Goal: Task Accomplishment & Management: Manage account settings

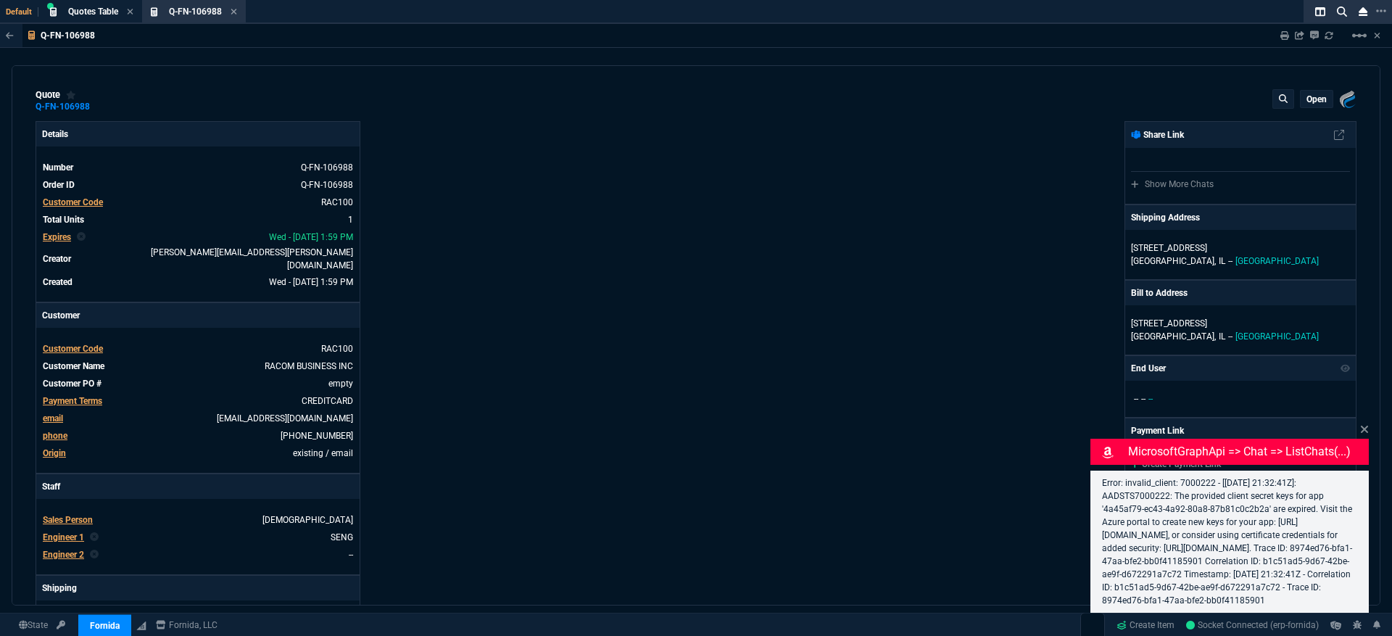
type input "100"
type input "3200"
select select "3: HUAN"
click at [237, 12] on icon at bounding box center [234, 11] width 7 height 9
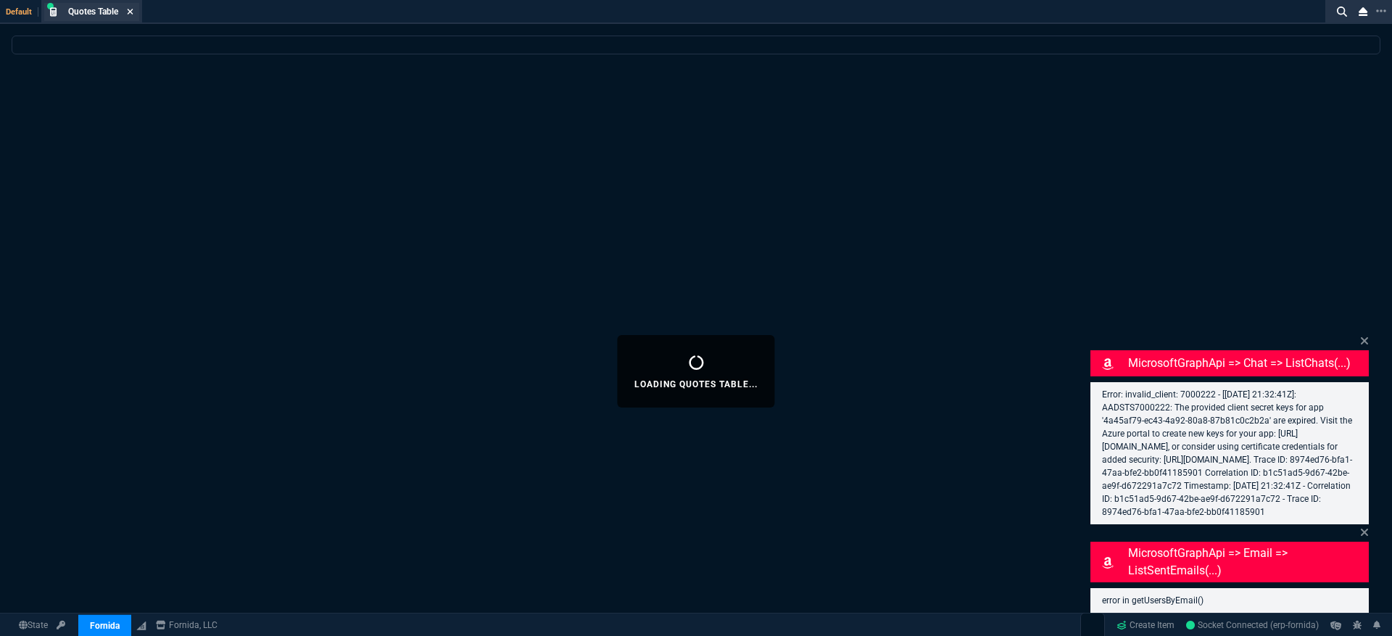
click at [133, 9] on icon at bounding box center [130, 11] width 7 height 9
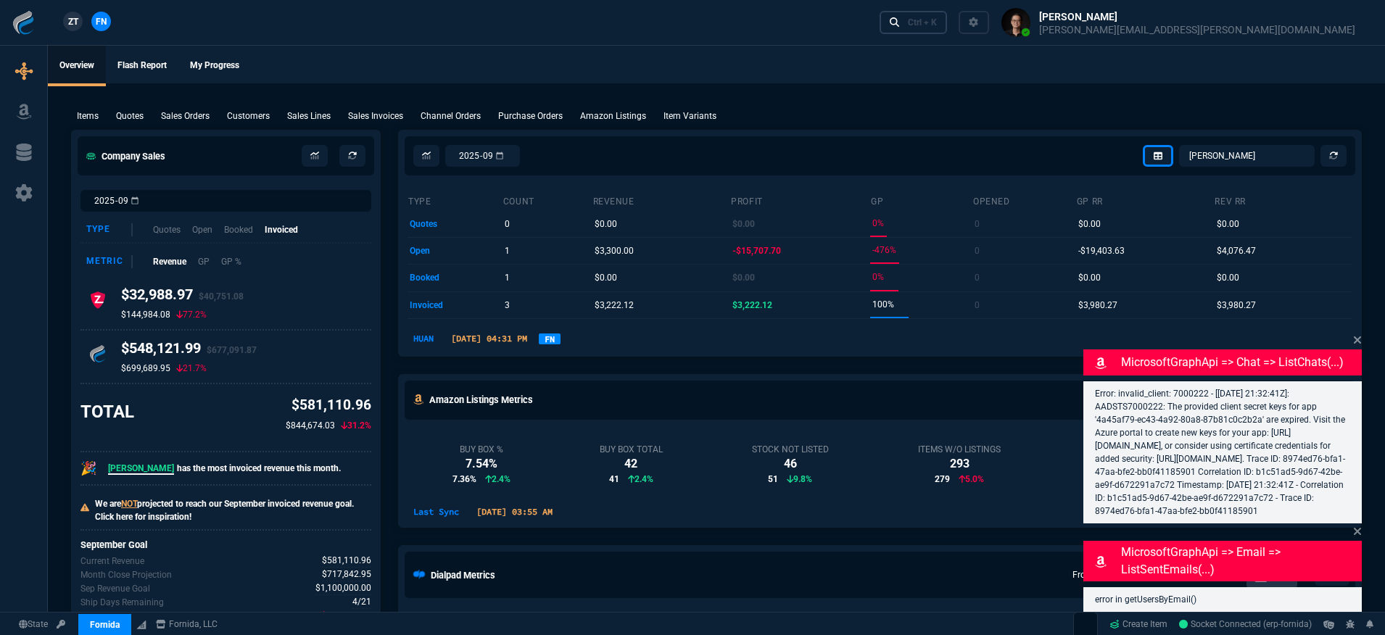
click at [900, 22] on icon at bounding box center [895, 22] width 10 height 10
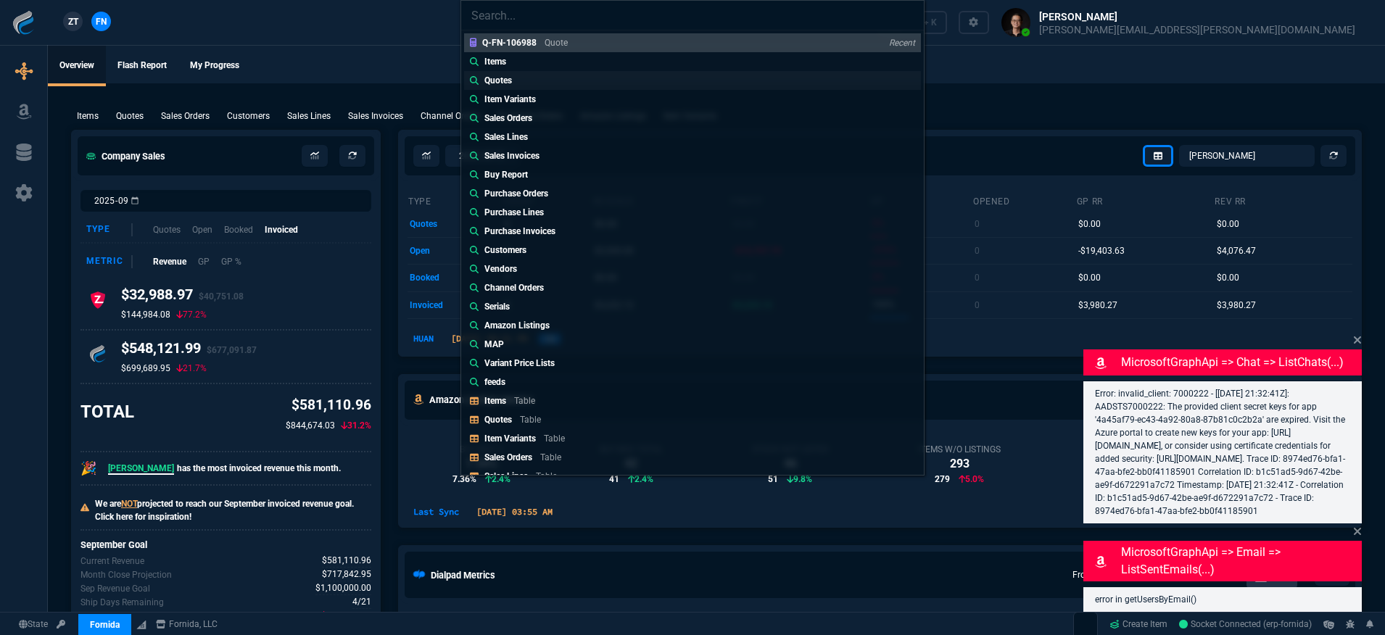
click at [562, 80] on link "Quotes" at bounding box center [692, 80] width 457 height 19
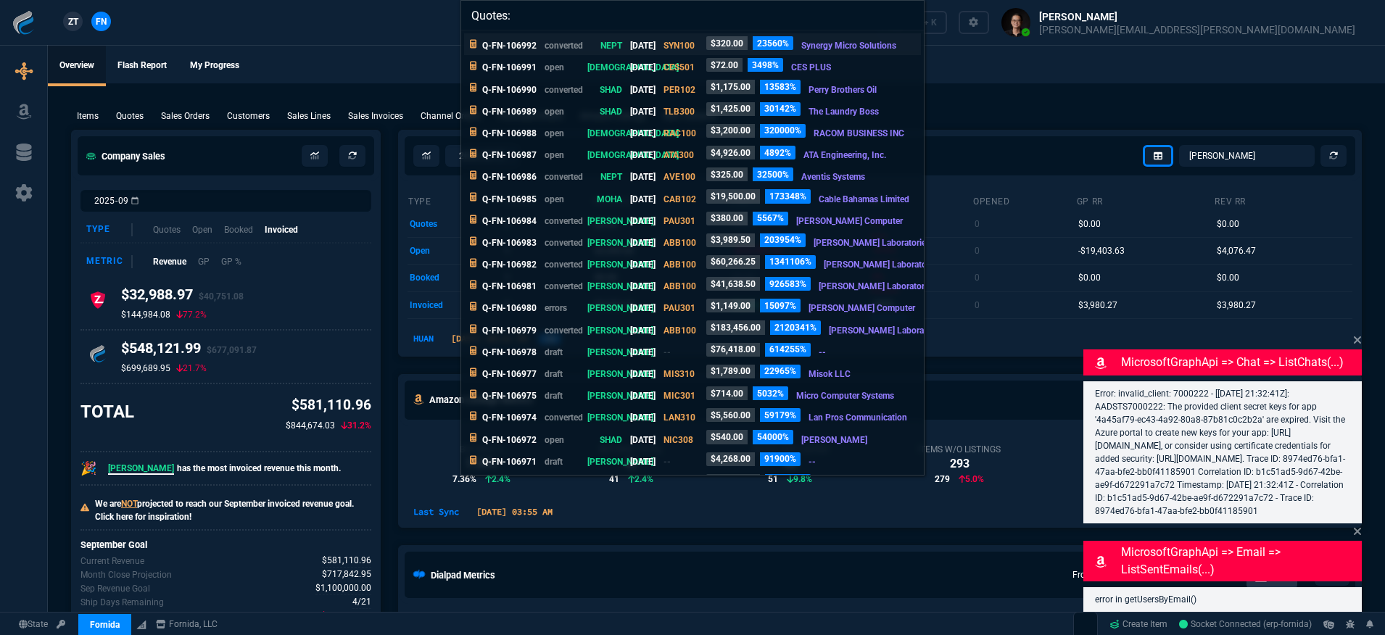
paste input "Q-FN-106817"
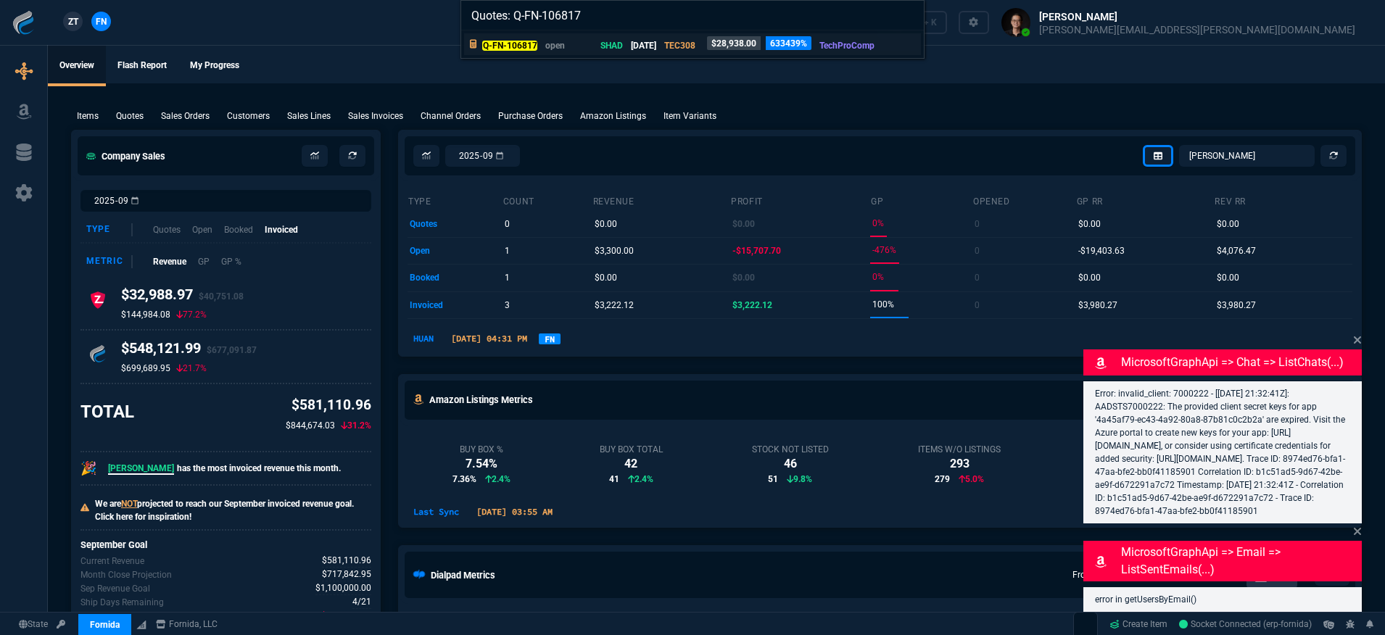
type input "Quotes: Q-FN-106817"
click at [656, 41] on p "[DATE]" at bounding box center [643, 45] width 25 height 13
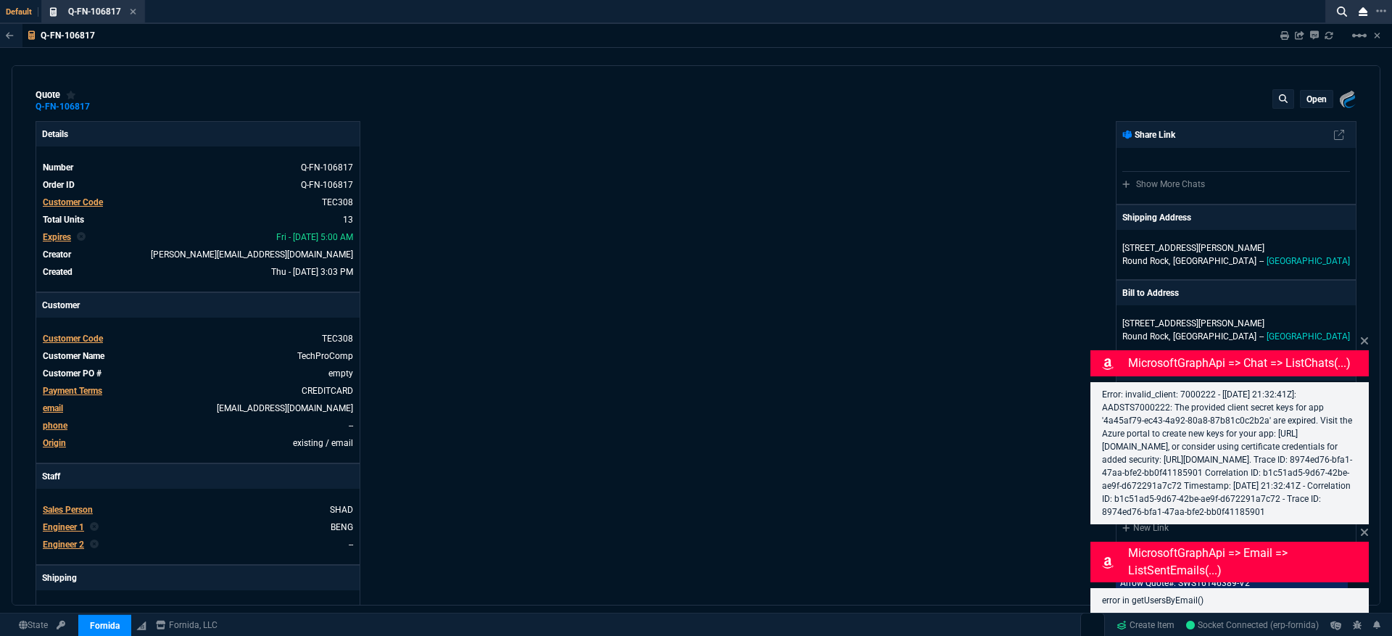
type input "25"
type input "2713"
type input "27"
type input "400"
type input "75"
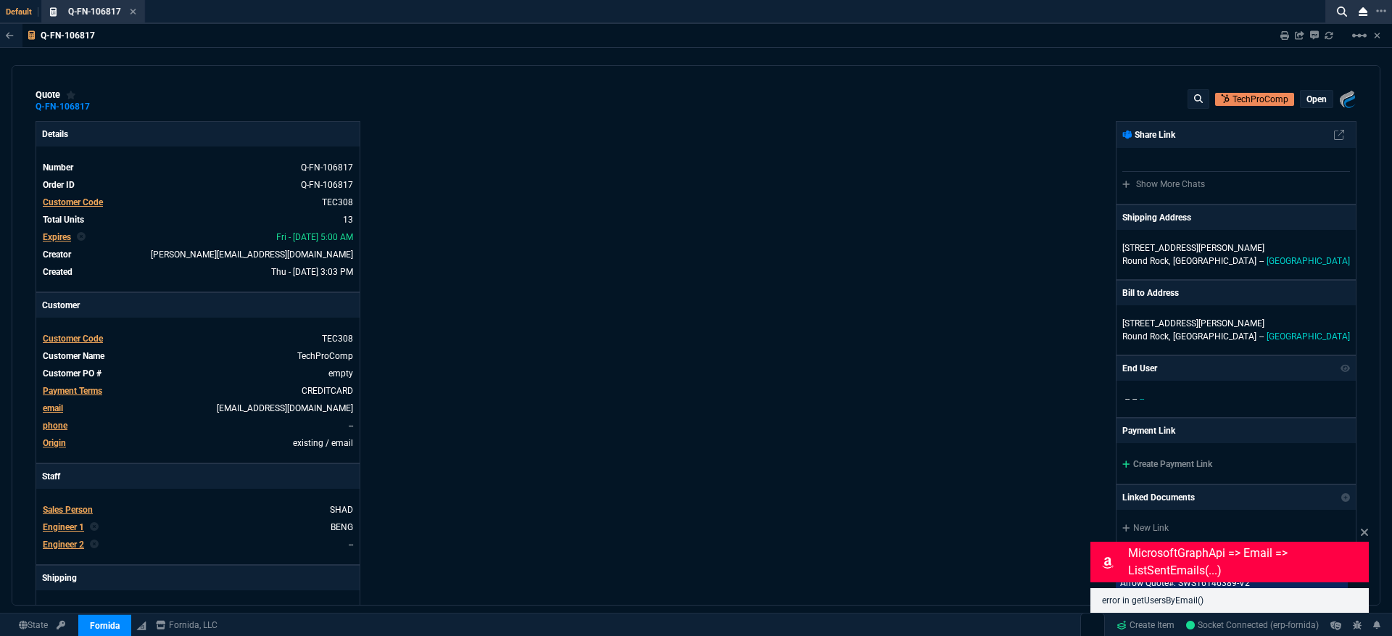
click at [1362, 328] on div "quote Q-FN-106817 TechProComp open Fornida, LLC [STREET_ADDRESS] Details Number…" at bounding box center [696, 335] width 1369 height 540
click at [1367, 535] on icon at bounding box center [1364, 532] width 7 height 7
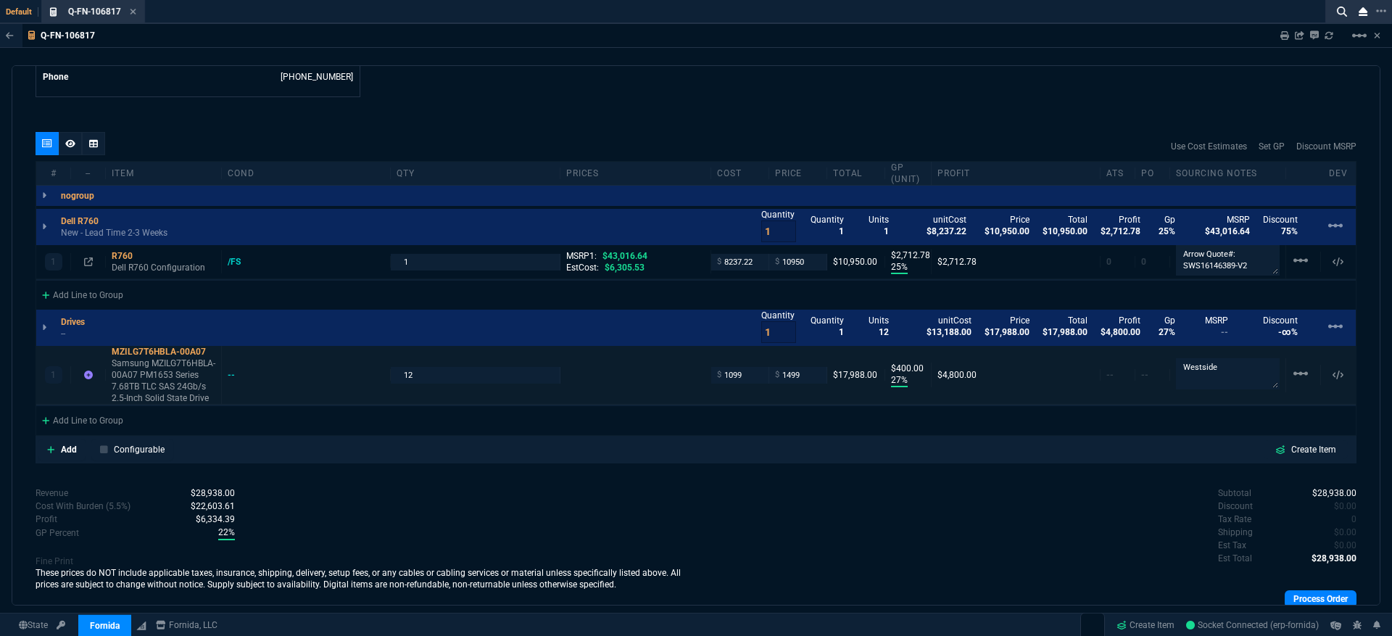
scroll to position [819, 0]
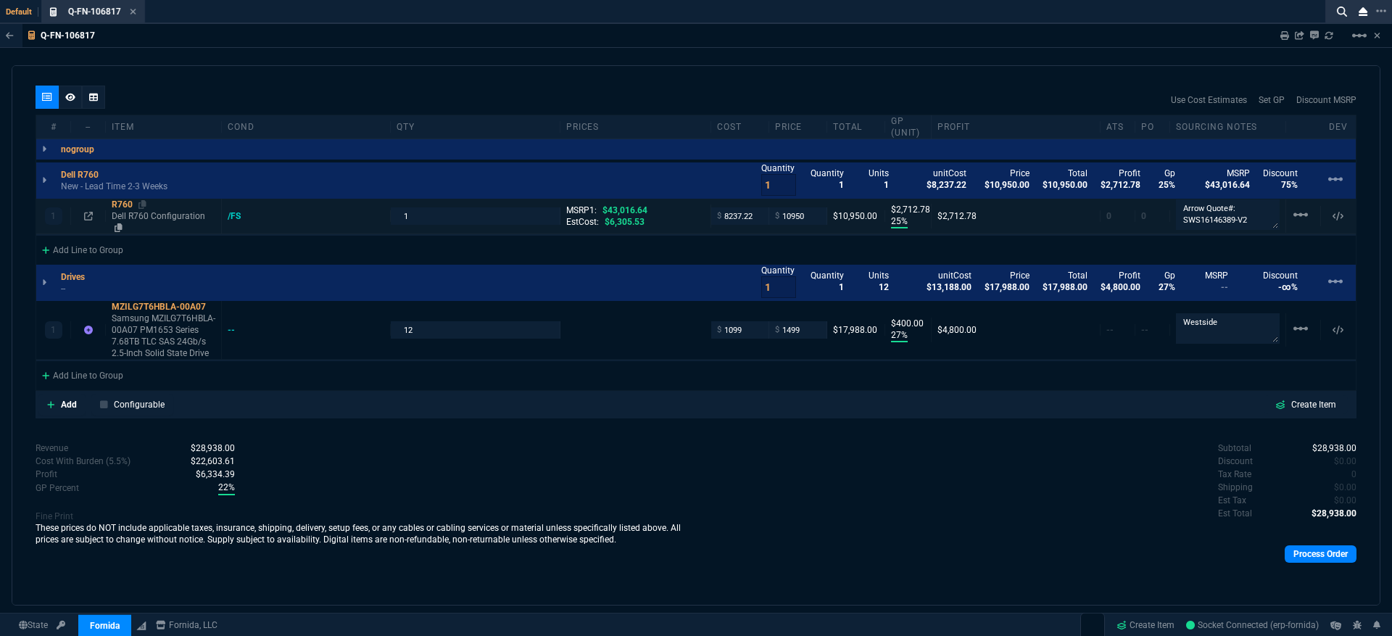
click at [128, 204] on div "R760" at bounding box center [164, 205] width 104 height 12
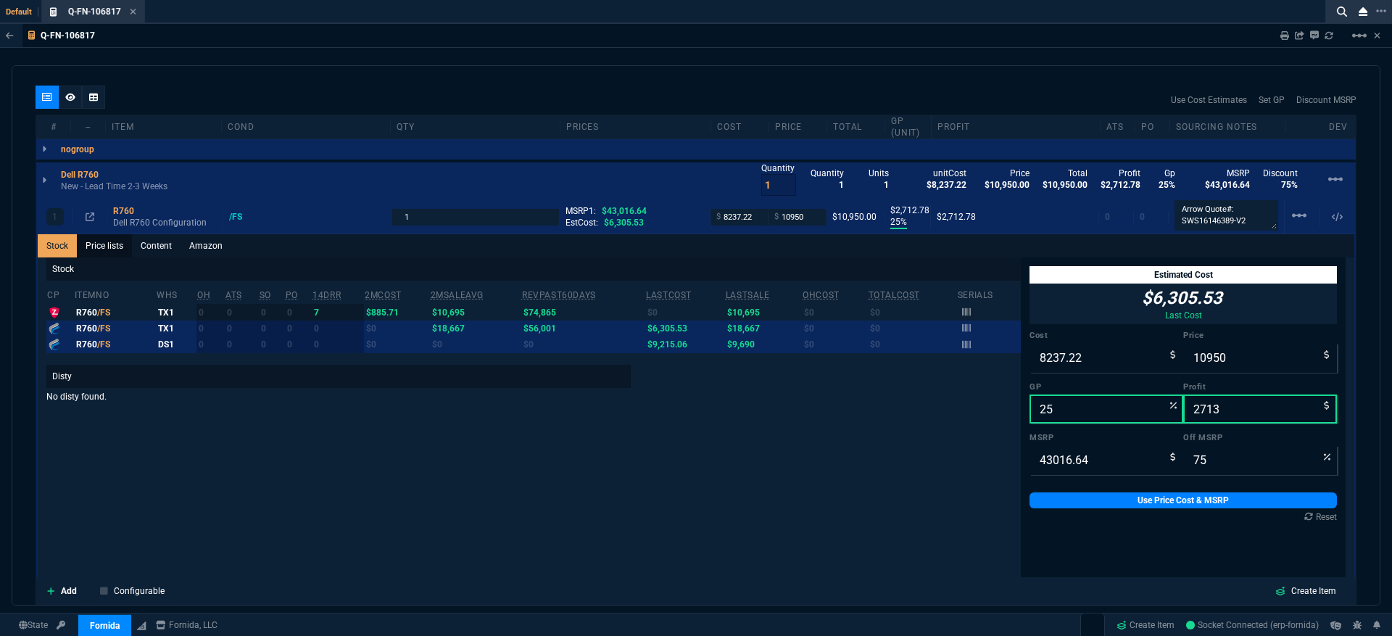
click at [112, 251] on link "Price lists" at bounding box center [104, 245] width 55 height 23
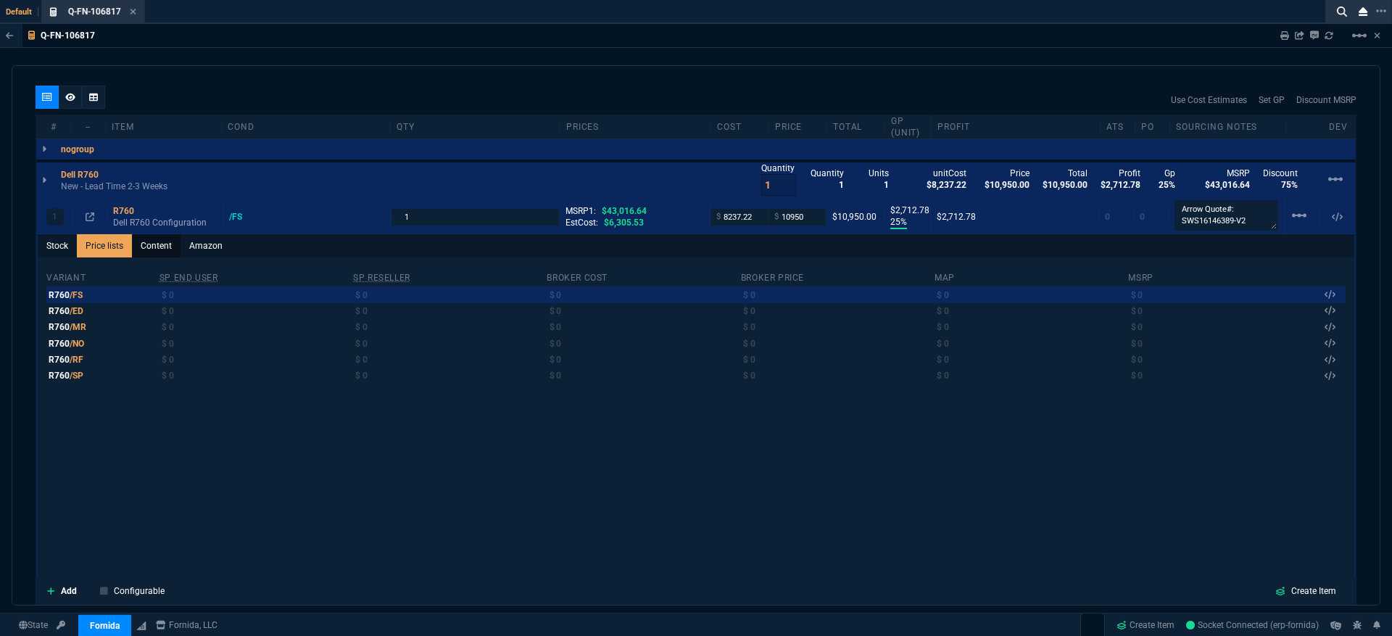
click at [151, 249] on link "Content" at bounding box center [156, 245] width 49 height 23
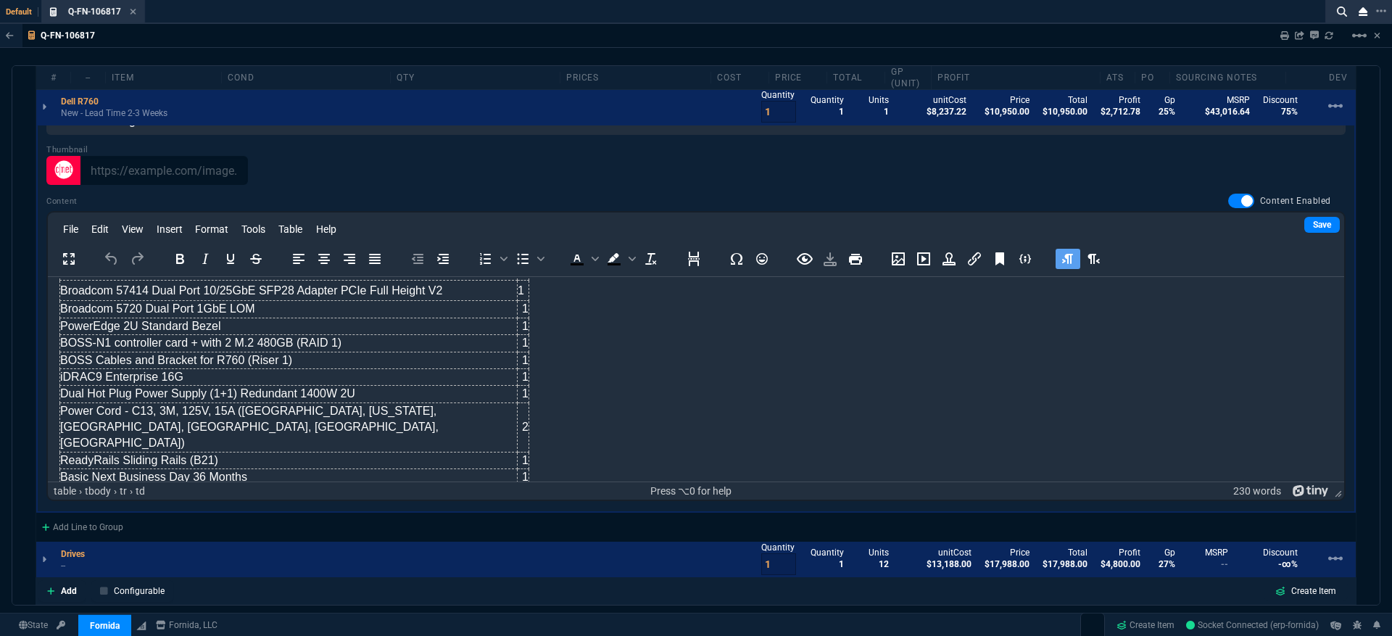
scroll to position [1046, 0]
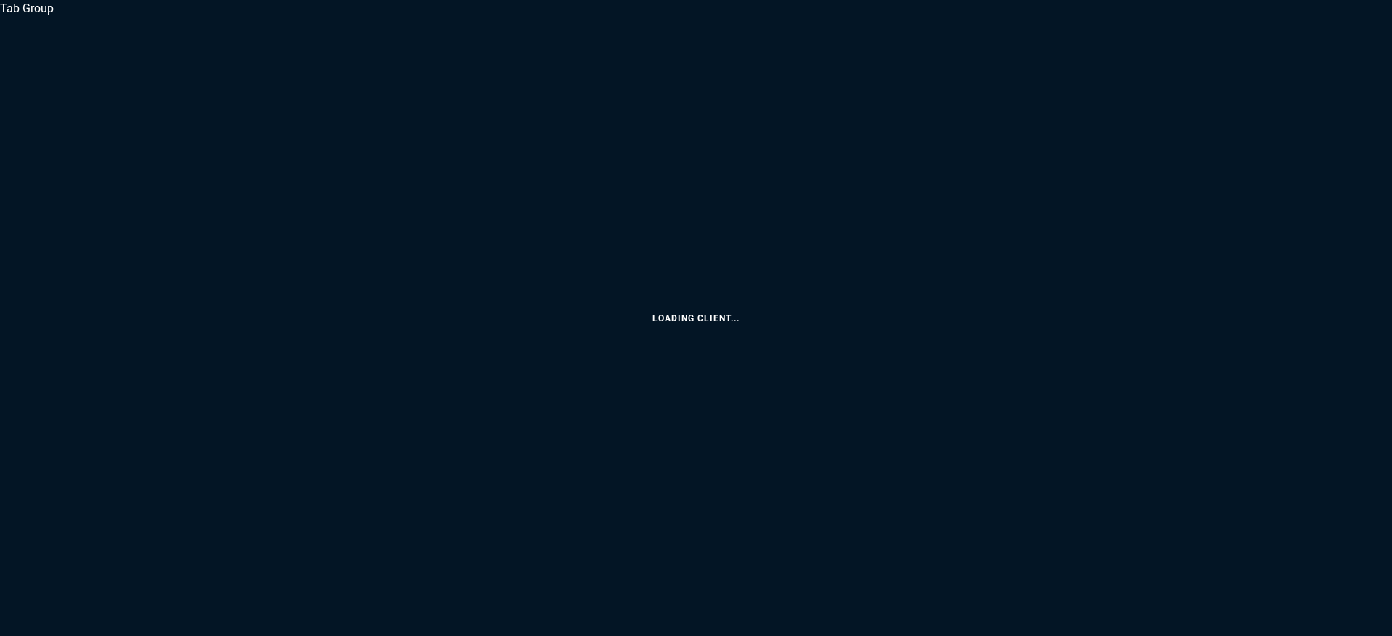
select select "3: HUAN"
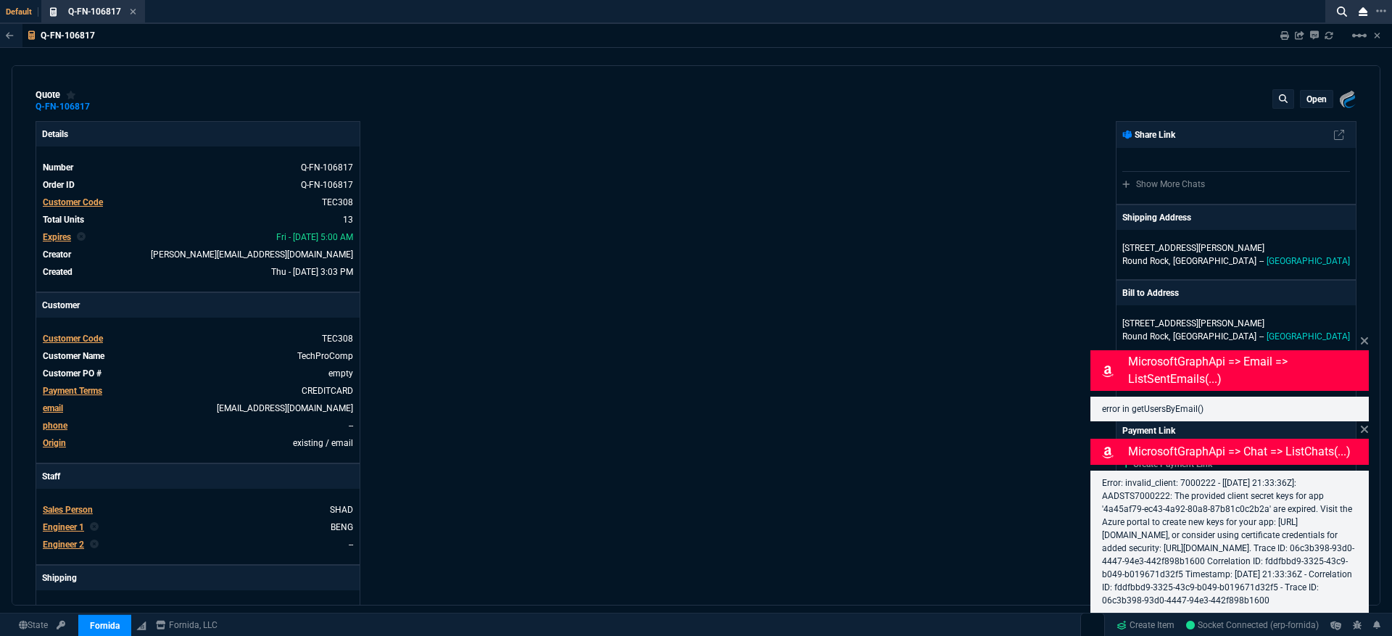
type input "25"
type input "2713"
type input "27"
type input "400"
type input "75"
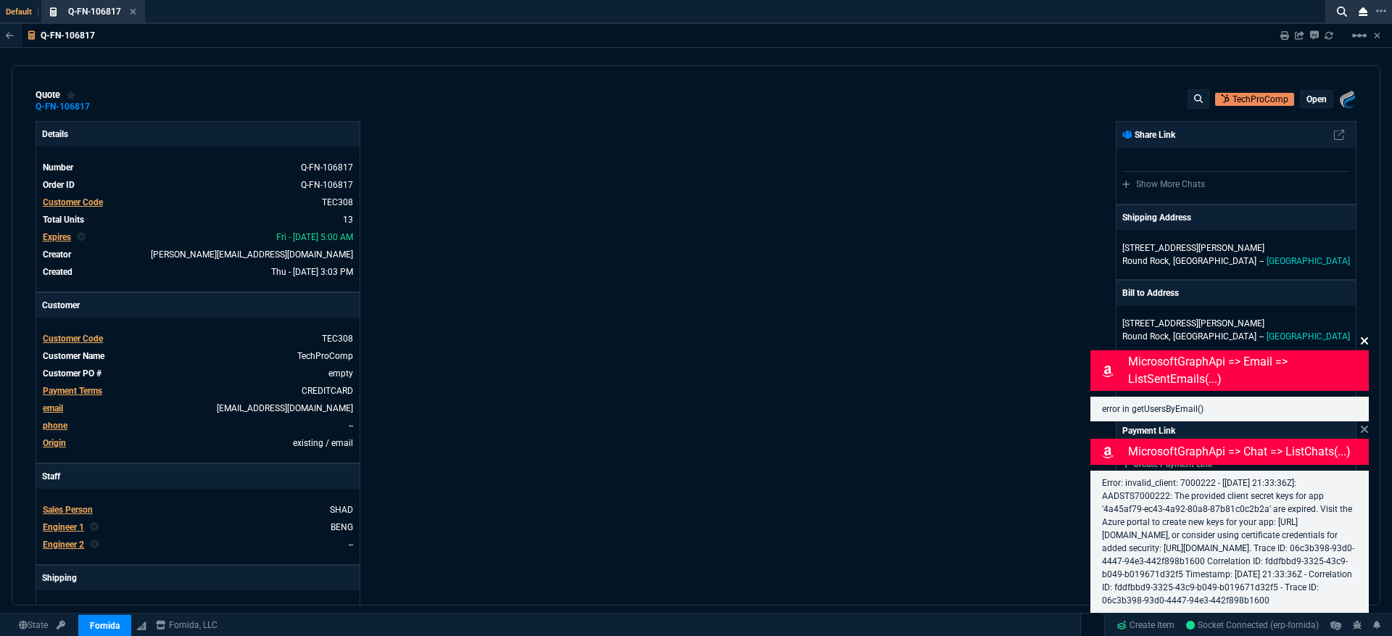
click at [1365, 337] on icon at bounding box center [1364, 340] width 7 height 7
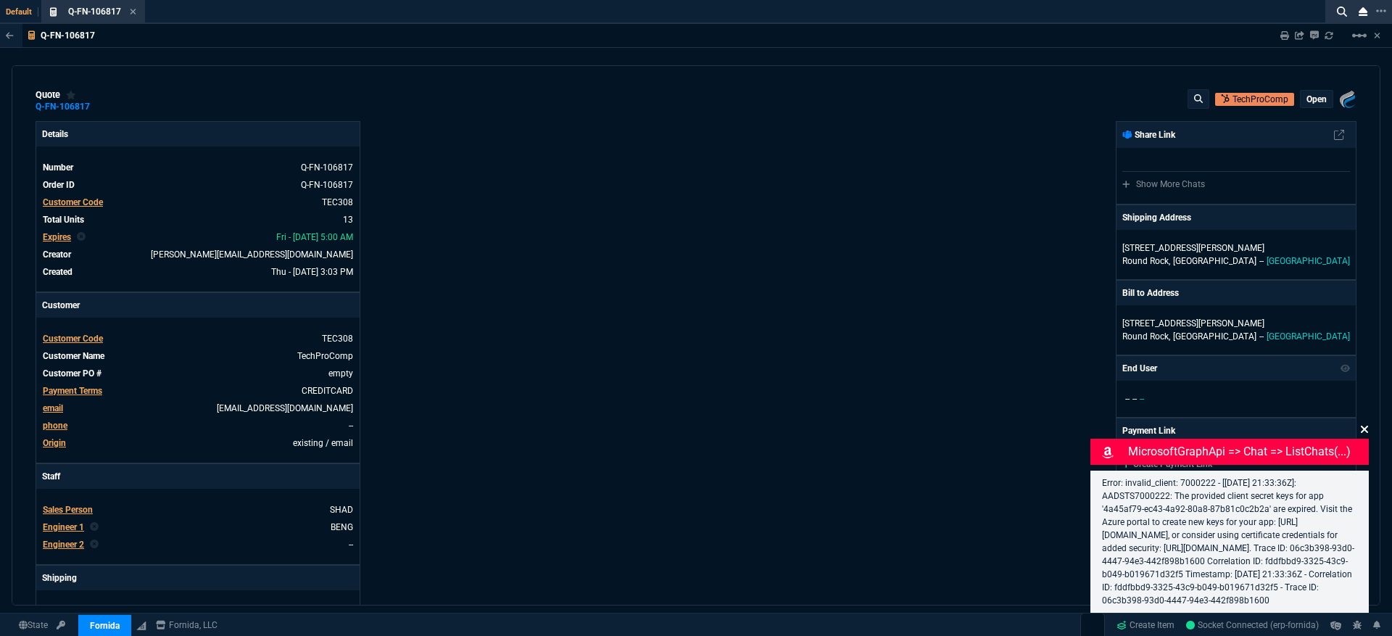
click at [1362, 423] on icon at bounding box center [1364, 429] width 9 height 12
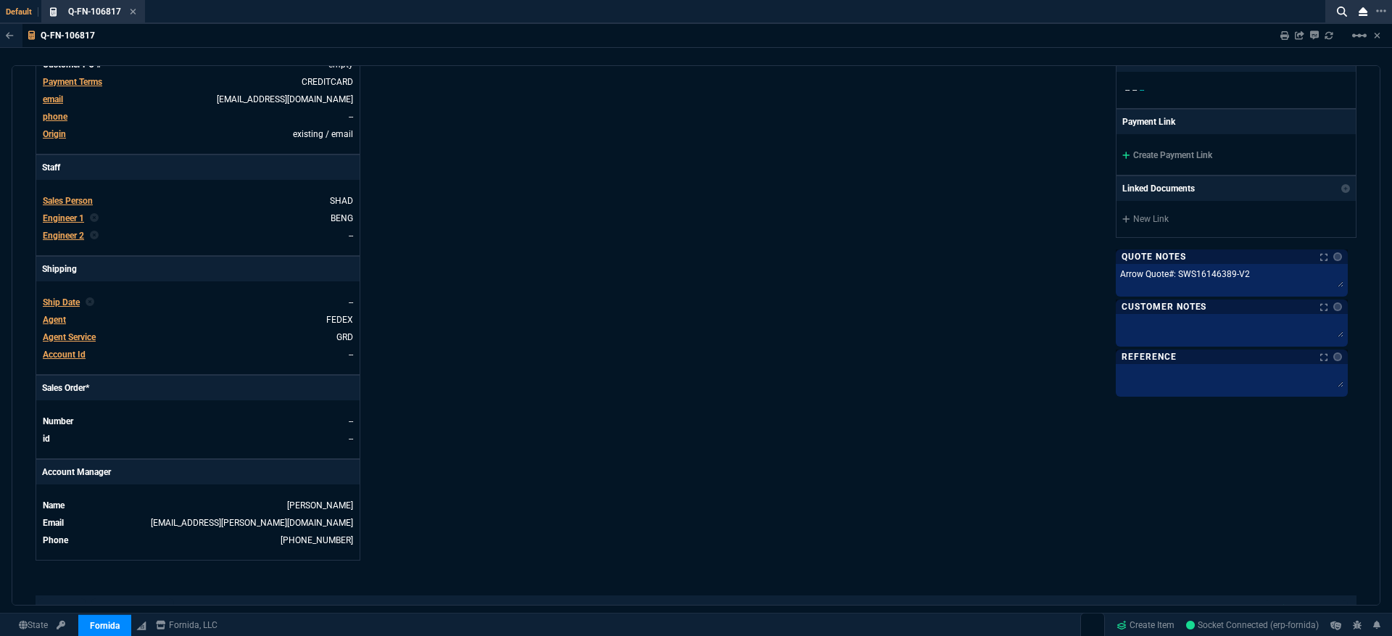
scroll to position [819, 0]
